Goal: Task Accomplishment & Management: Complete application form

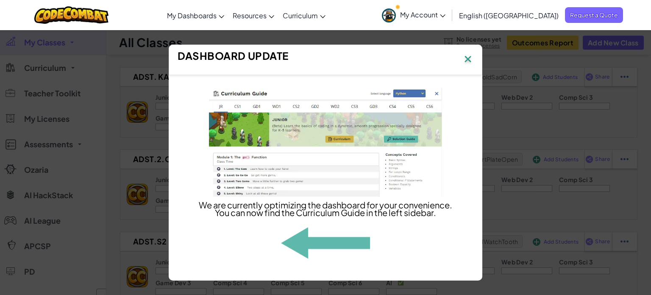
click at [466, 55] on img at bounding box center [468, 59] width 11 height 13
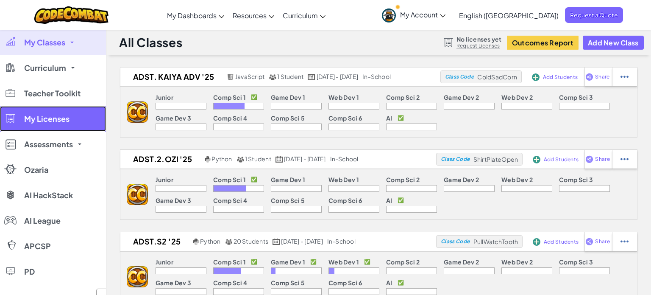
click at [63, 120] on span "My Licenses" at bounding box center [46, 119] width 45 height 8
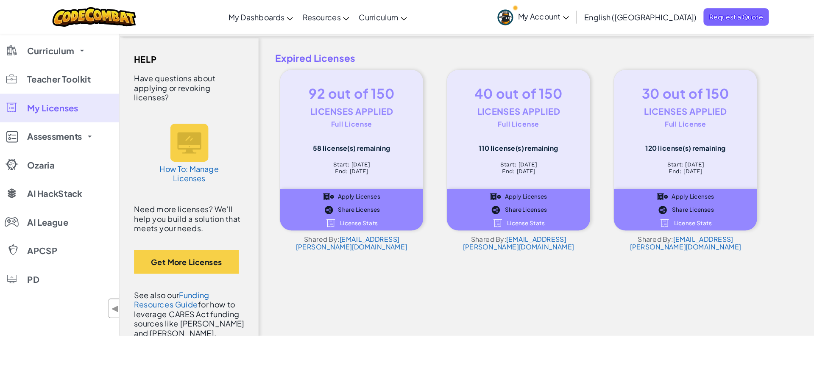
scroll to position [22, 0]
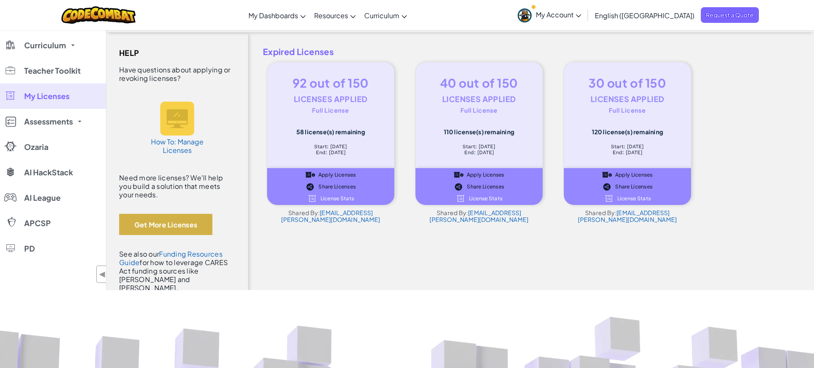
click at [177, 226] on button "Get More Licenses" at bounding box center [165, 224] width 93 height 21
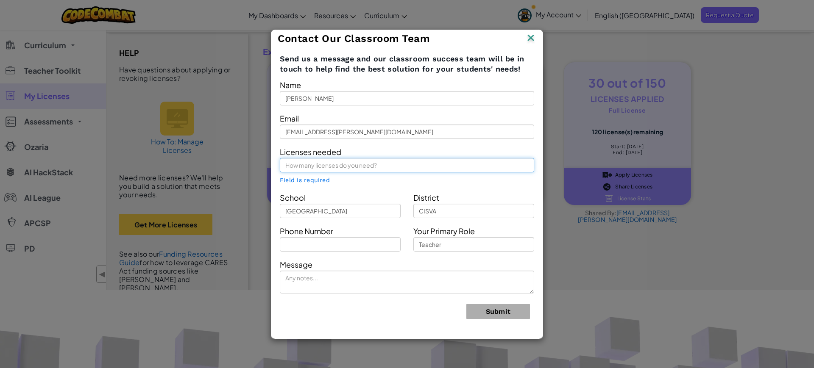
click at [329, 167] on input "text" at bounding box center [407, 165] width 254 height 14
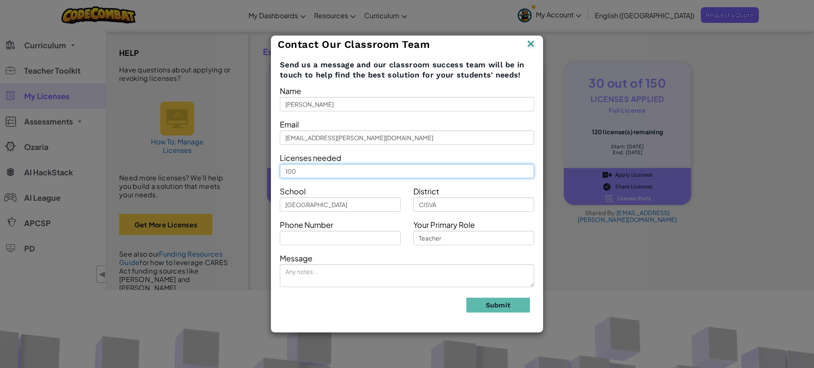
type input "100"
click at [323, 238] on input "text" at bounding box center [340, 238] width 121 height 14
type input "6048304312"
click at [308, 276] on textarea at bounding box center [407, 276] width 254 height 23
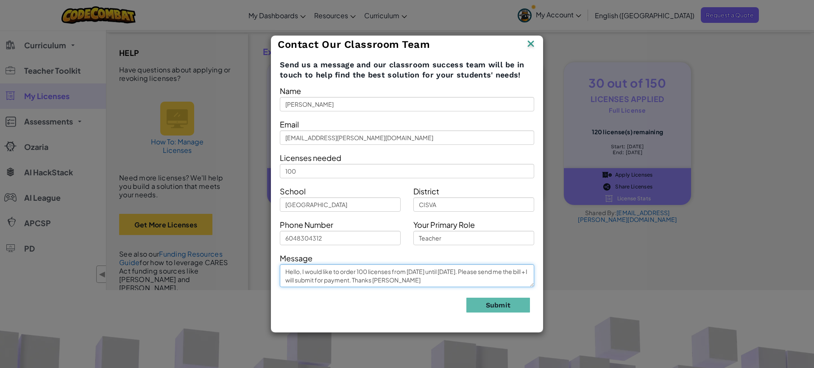
click at [410, 280] on textarea "Hello, I would like to order 100 licenses from [DATE] until [DATE]. Please send…" at bounding box center [407, 276] width 254 height 23
type textarea "Hello, I would like to order 100 licenses from [DATE] until [DATE]. Please send…"
click at [502, 294] on button "Submit" at bounding box center [498, 305] width 64 height 15
